Goal: Task Accomplishment & Management: Complete application form

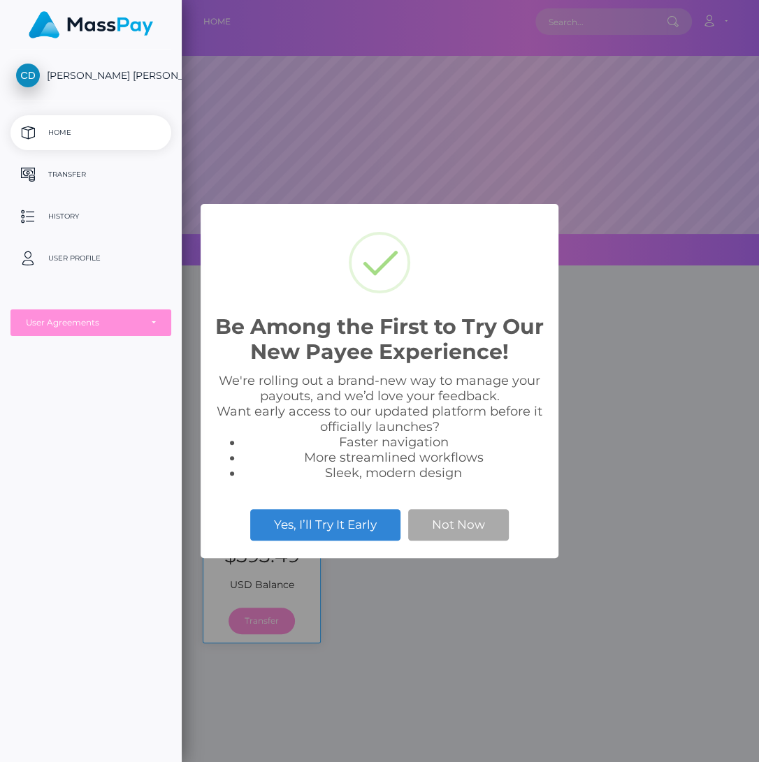
scroll to position [265, 576]
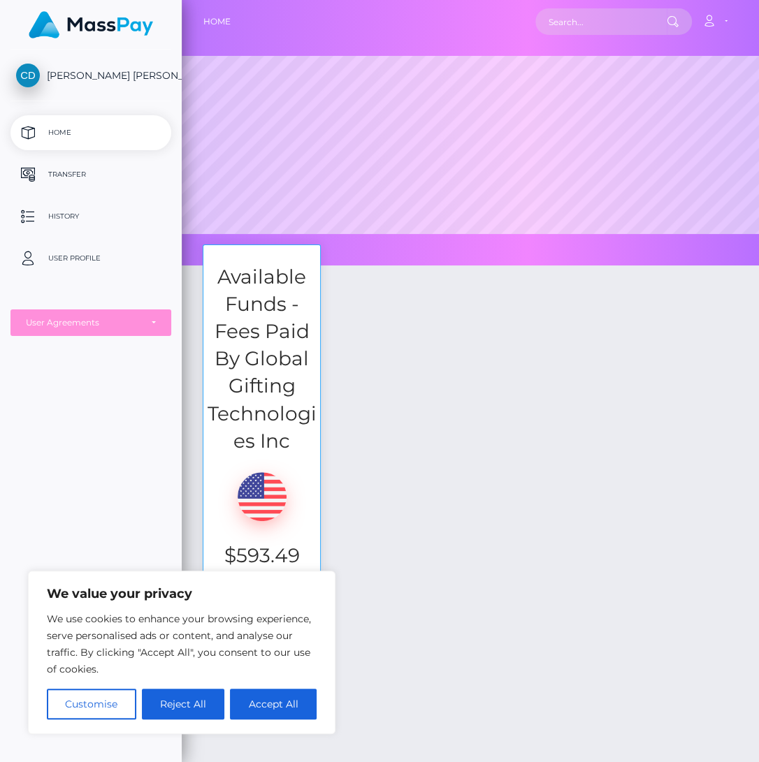
click at [58, 397] on div "CYNTHIA ANGEL DALIPE Home Transfer History User Profile MassPay Card - USD Mass…" at bounding box center [91, 405] width 182 height 710
click at [192, 694] on button "Reject All" at bounding box center [183, 704] width 83 height 31
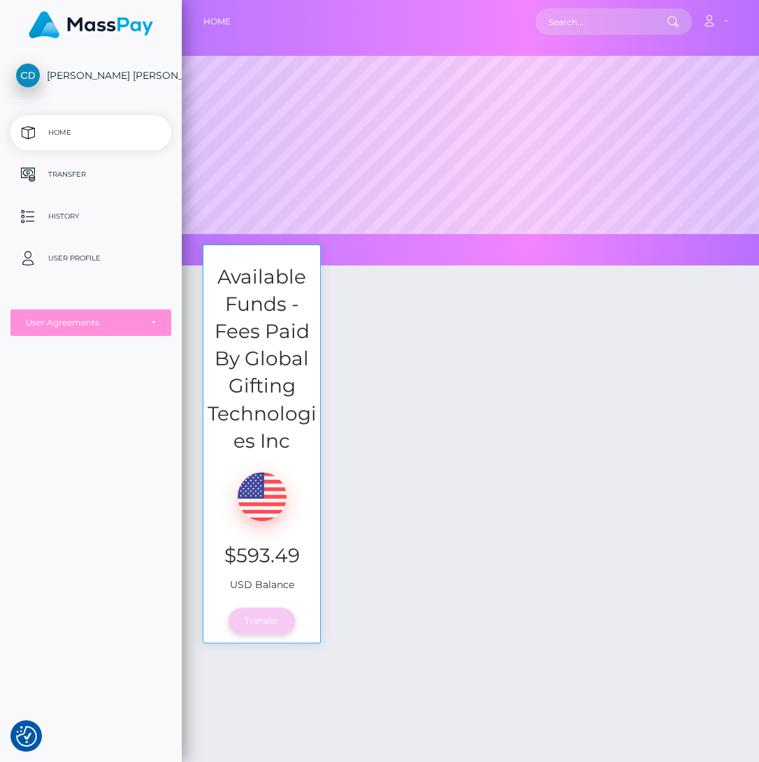
click at [253, 631] on link "Transfer" at bounding box center [261, 621] width 66 height 27
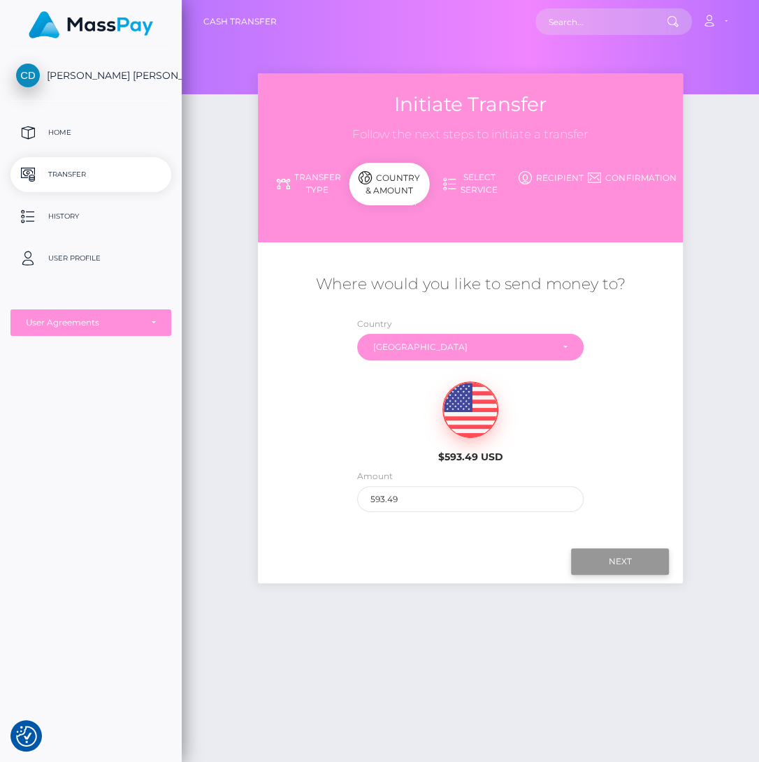
click at [629, 560] on input "Next" at bounding box center [620, 561] width 98 height 27
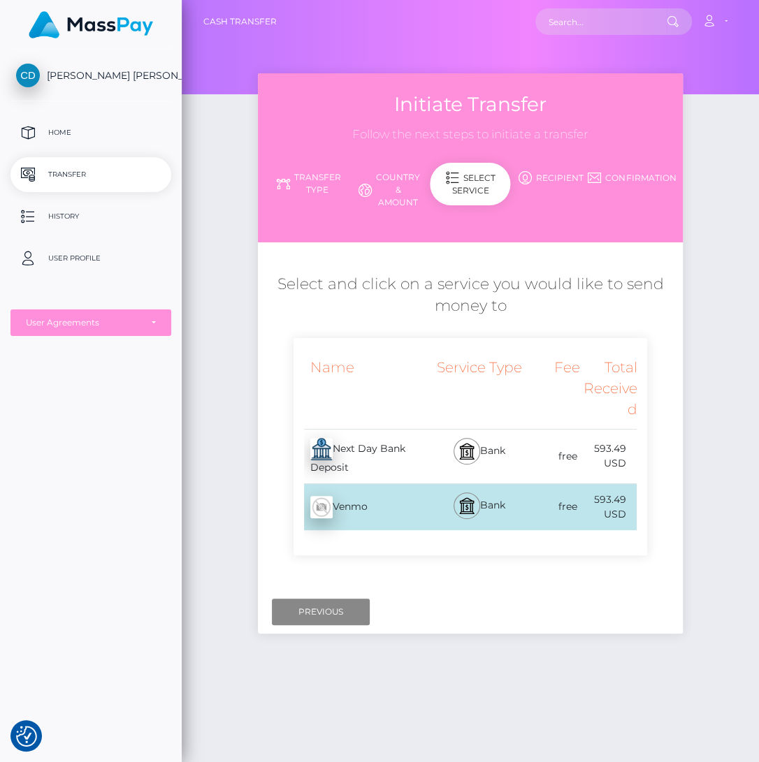
click at [546, 506] on div "free" at bounding box center [550, 506] width 57 height 31
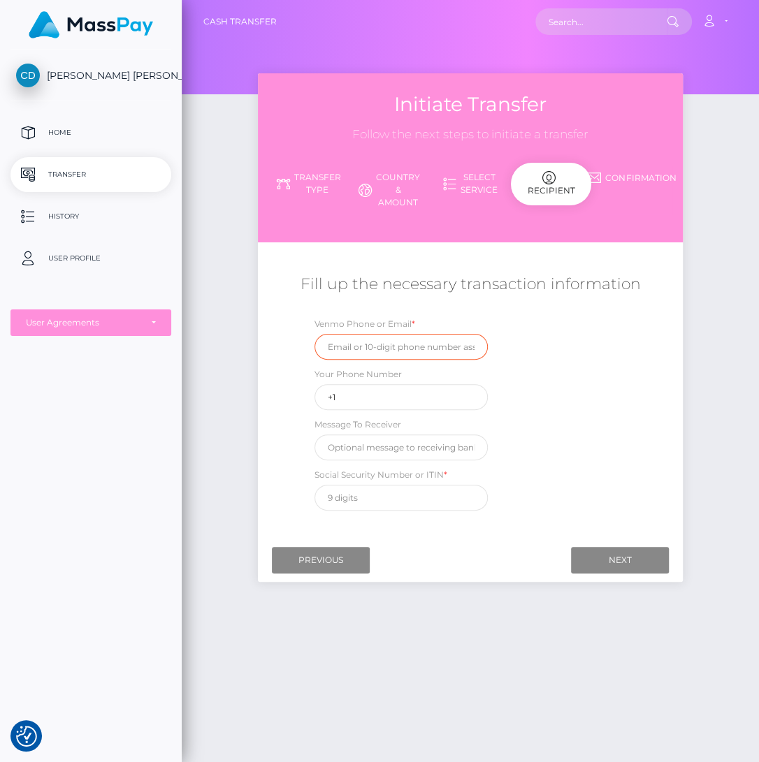
click at [451, 343] on input "text" at bounding box center [400, 347] width 173 height 26
type input "2063846486"
type input "+12063846486"
click at [479, 451] on input "text" at bounding box center [400, 448] width 173 height 26
click at [455, 441] on input "text" at bounding box center [400, 448] width 173 height 26
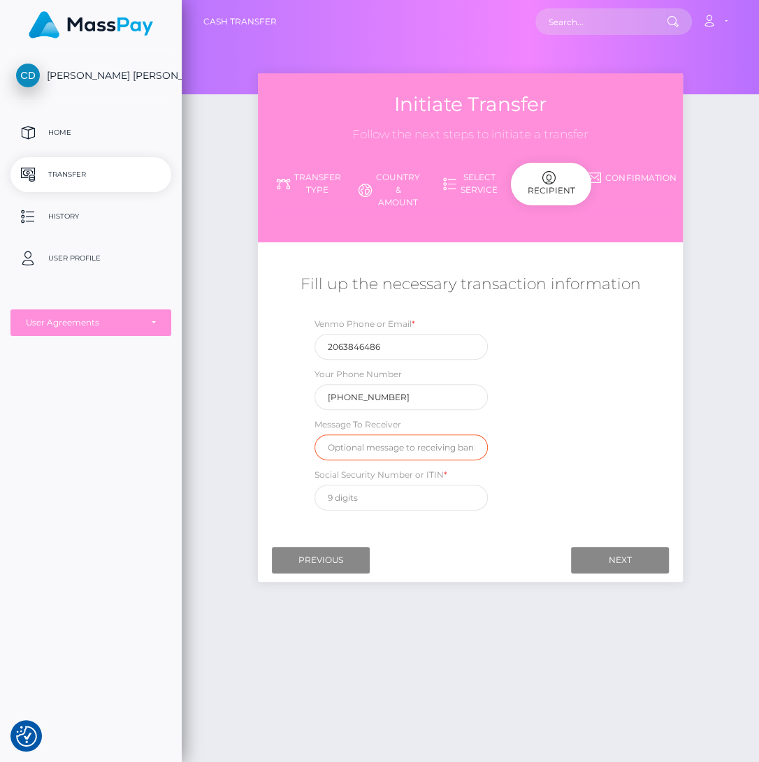
drag, startPoint x: 452, startPoint y: 445, endPoint x: 530, endPoint y: 451, distance: 77.7
click at [488, 451] on input "text" at bounding box center [400, 448] width 173 height 26
click at [473, 444] on input "text" at bounding box center [400, 448] width 173 height 26
drag, startPoint x: 367, startPoint y: 458, endPoint x: 358, endPoint y: 453, distance: 10.1
click at [367, 458] on div "Venmo Phone or Email * 2063846486 Your Phone Number +12063846486 Message To Rec…" at bounding box center [470, 416] width 354 height 201
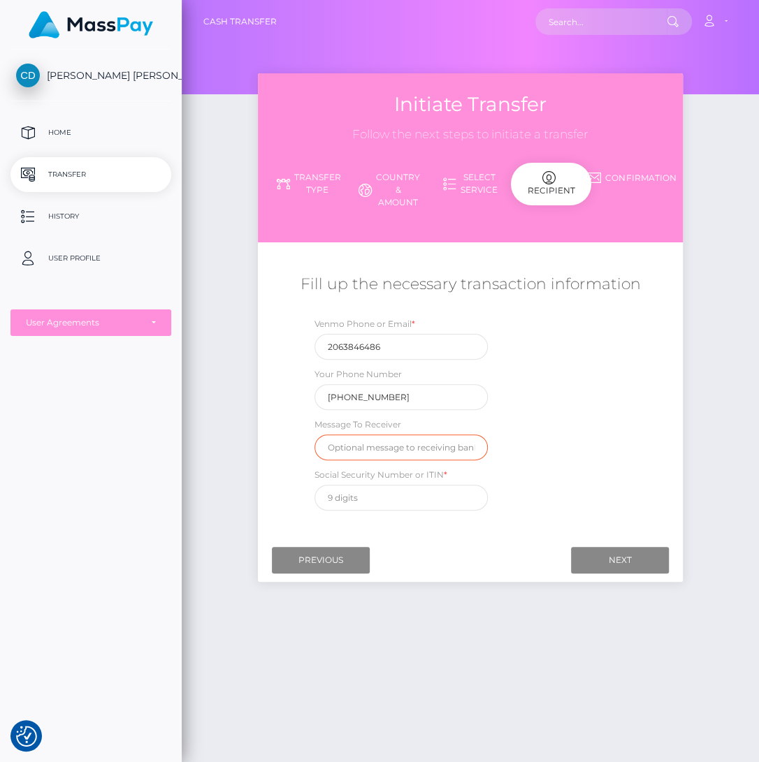
click at [357, 452] on input "text" at bounding box center [400, 448] width 173 height 26
click at [374, 446] on input "text" at bounding box center [400, 448] width 173 height 26
click at [446, 514] on div "Where would you like to send money to? Country Abkhazia Afghanistan Albania Alg…" at bounding box center [470, 392] width 404 height 279
click at [451, 501] on input "text" at bounding box center [400, 498] width 173 height 26
type input "606369823"
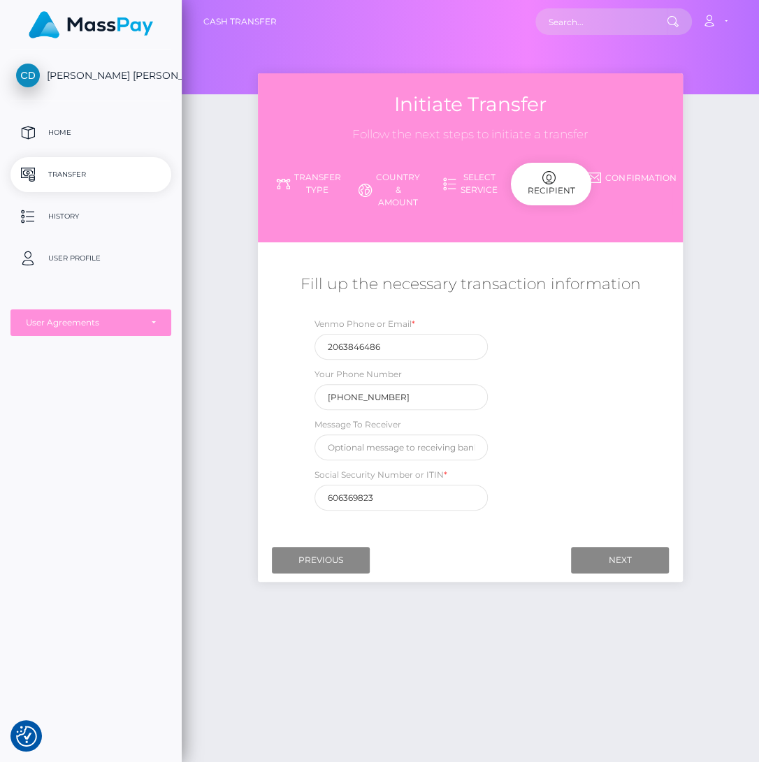
click at [661, 398] on div "Fill up the necessary transaction information Venmo Phone or Email * 2063846486…" at bounding box center [470, 392] width 425 height 251
click at [643, 553] on input "Next" at bounding box center [620, 560] width 98 height 27
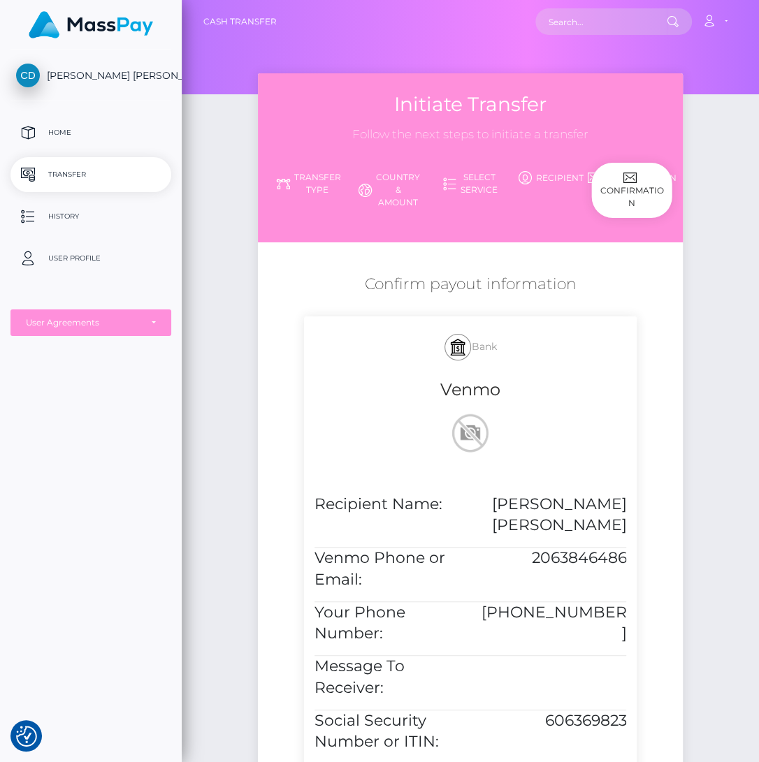
drag, startPoint x: 666, startPoint y: 337, endPoint x: 641, endPoint y: 372, distance: 44.0
click at [666, 335] on div "Confirm payout information Bank Venmo Recipient Name: CYNTHIA ANGEL DALIPE Venm…" at bounding box center [470, 643] width 425 height 753
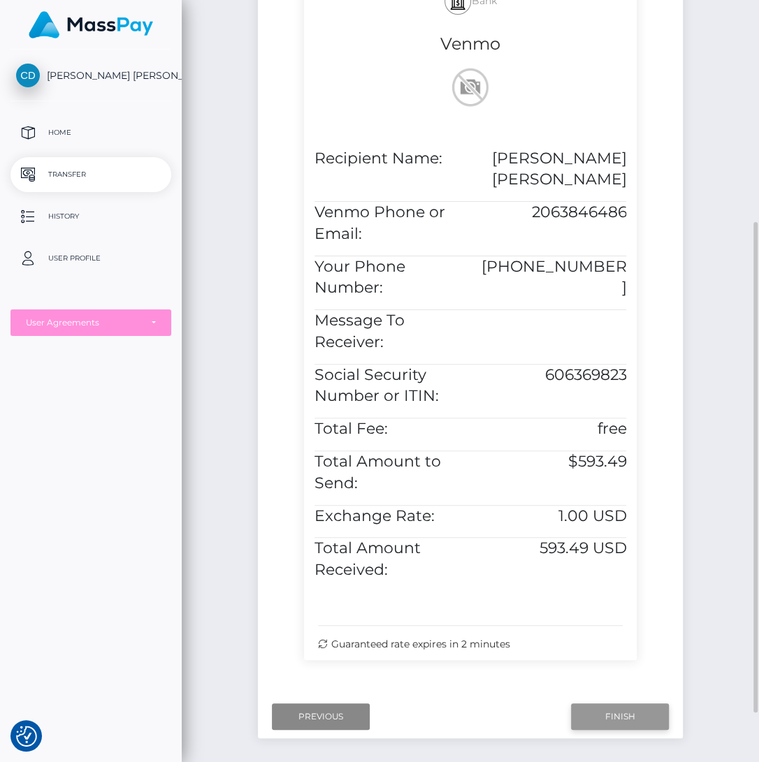
click at [640, 714] on input "Finish" at bounding box center [620, 716] width 98 height 27
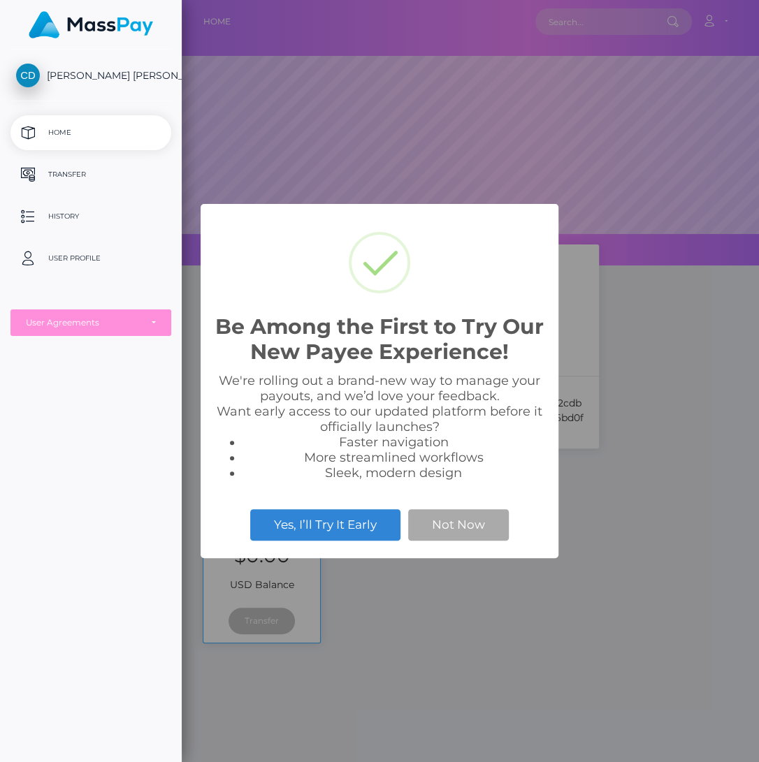
scroll to position [265, 576]
